Goal: Task Accomplishment & Management: Manage account settings

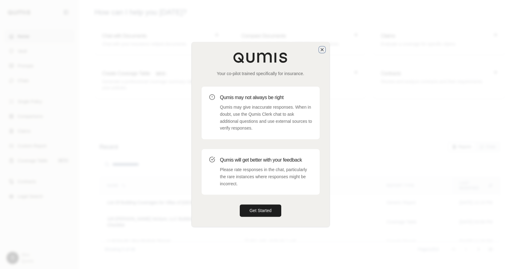
click at [324, 49] on icon "button" at bounding box center [322, 49] width 5 height 5
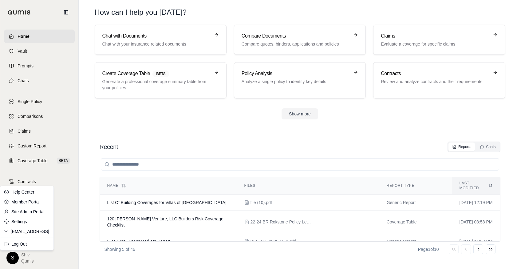
click at [13, 262] on html "Home Vault Prompts Chats Single Policy Comparisons Claims Custom Report Coverag…" at bounding box center [260, 134] width 521 height 269
click at [34, 201] on link "Member Portal" at bounding box center [27, 202] width 51 height 10
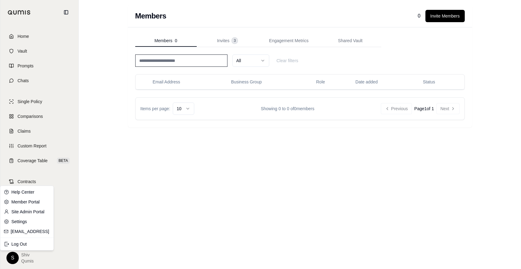
click at [13, 258] on html "Home Vault Prompts Chats Single Policy Comparisons Claims Custom Report Coverag…" at bounding box center [260, 134] width 521 height 269
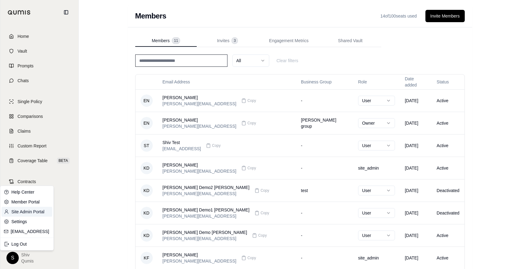
click at [38, 210] on link "Site Admin Portal" at bounding box center [27, 211] width 51 height 10
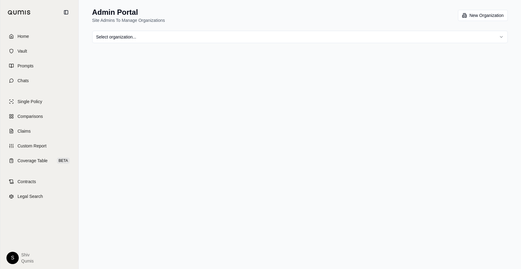
click at [187, 37] on html "Home Vault Prompts Chats Single Policy Comparisons Claims Custom Report Coverag…" at bounding box center [260, 134] width 521 height 269
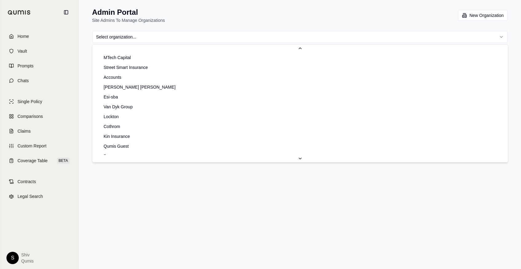
scroll to position [214, 0]
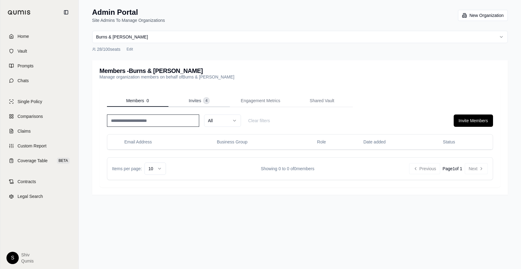
click at [207, 98] on span "4" at bounding box center [206, 100] width 6 height 6
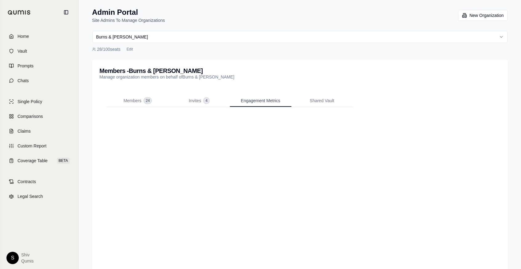
click at [255, 101] on span "Engagement Metrics" at bounding box center [260, 100] width 39 height 6
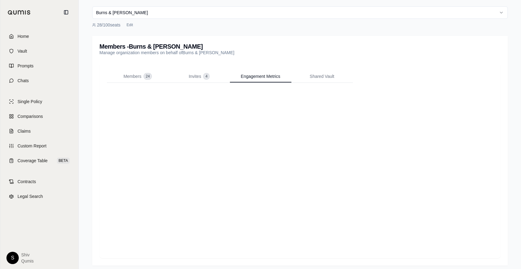
scroll to position [28, 0]
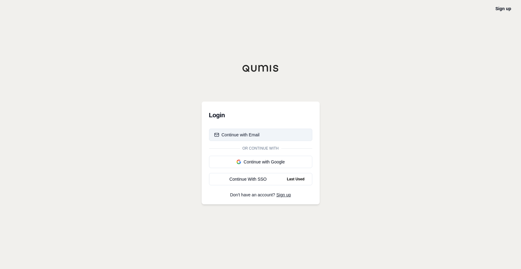
click at [269, 130] on button "Continue with Email" at bounding box center [260, 134] width 103 height 12
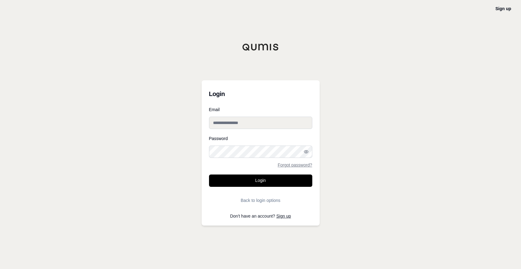
click at [262, 117] on input "Email" at bounding box center [260, 122] width 103 height 12
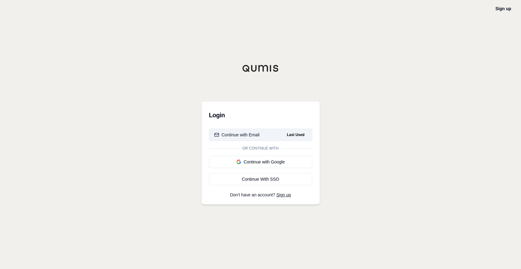
click at [278, 134] on button "Continue with Email Last Used" at bounding box center [260, 134] width 103 height 12
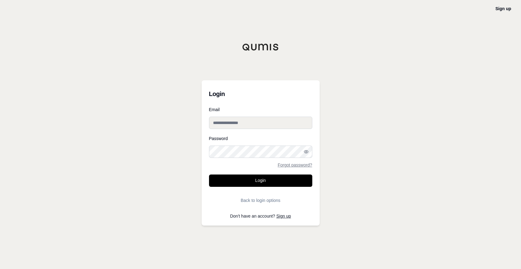
click at [271, 125] on input "Email" at bounding box center [260, 122] width 103 height 12
type input "**********"
click at [267, 180] on button "Login" at bounding box center [260, 180] width 103 height 12
